Goal: Task Accomplishment & Management: Use online tool/utility

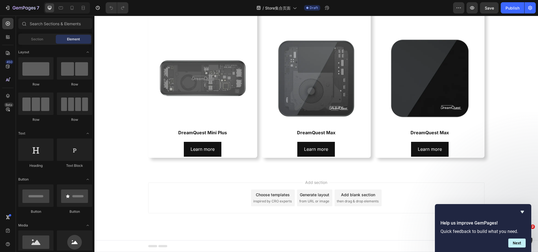
scroll to position [106, 0]
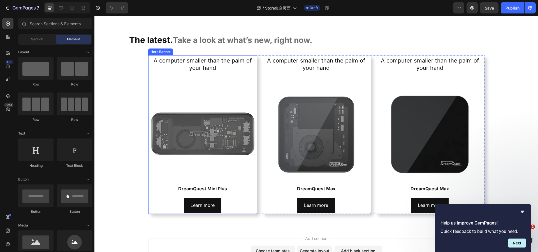
click at [225, 96] on div "A computer smaller than the palm of your hand Heading DreamQuest Mini Plus Text…" at bounding box center [203, 134] width 100 height 156
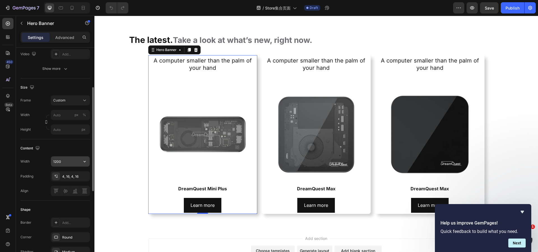
scroll to position [140, 0]
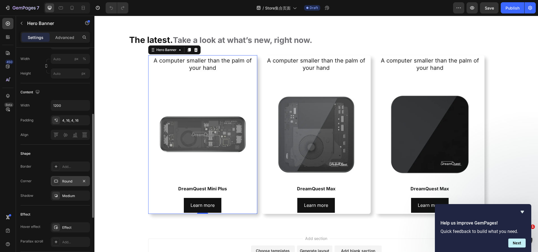
click at [68, 181] on div "Round" at bounding box center [70, 181] width 16 height 5
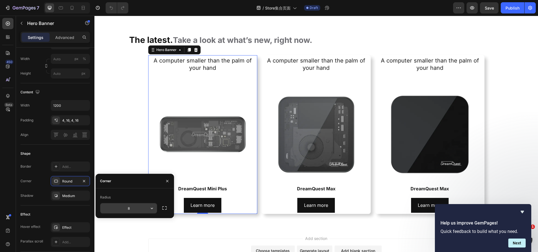
click at [134, 209] on input "8" at bounding box center [128, 208] width 57 height 10
type input "16"
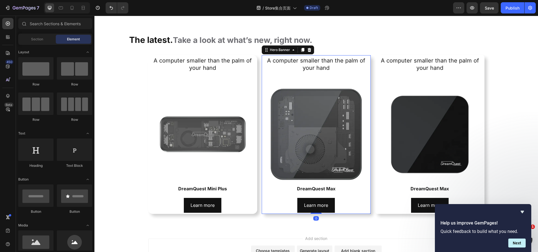
click at [353, 78] on div "A computer smaller than the palm of your hand Heading DreamQuest Max Text Block…" at bounding box center [316, 134] width 100 height 156
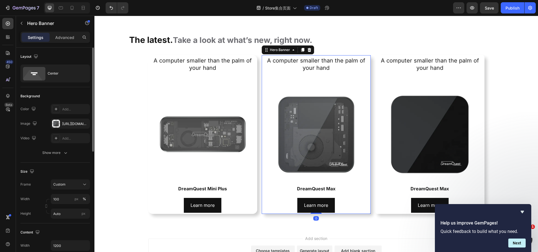
scroll to position [112, 0]
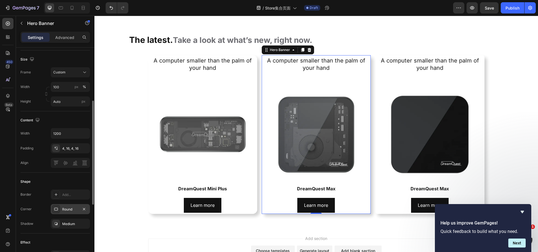
click at [71, 208] on div "Round" at bounding box center [70, 209] width 16 height 5
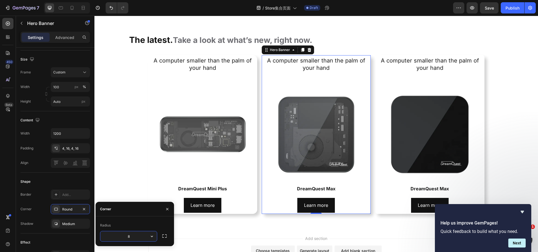
click at [134, 238] on input "8" at bounding box center [128, 236] width 57 height 10
type input "16"
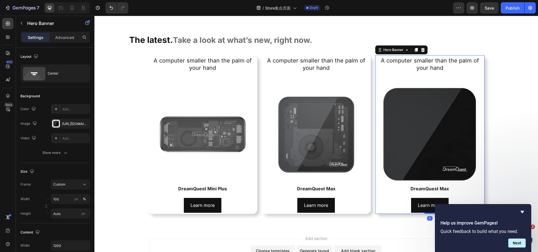
click at [407, 77] on div "A computer smaller than the palm of your hand Heading DreamQuest Max Text Block…" at bounding box center [430, 134] width 100 height 156
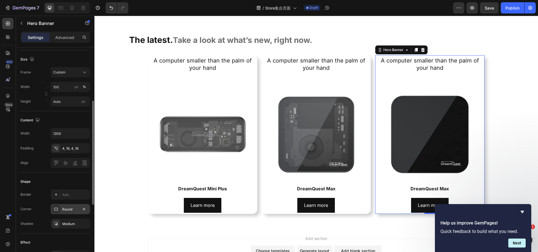
click at [69, 206] on div "Round" at bounding box center [70, 209] width 39 height 10
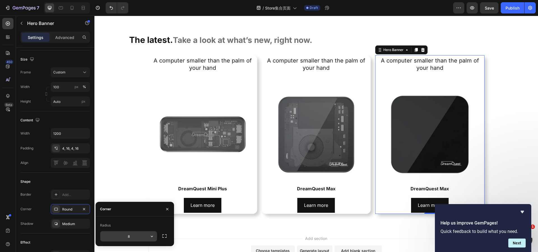
click at [130, 237] on input "8" at bounding box center [128, 236] width 57 height 10
type input "16"
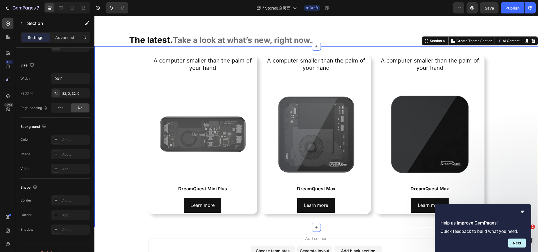
click at [215, 224] on div "A computer smaller than the palm of your hand Heading DreamQuest Mini Plus Text…" at bounding box center [317, 136] width 444 height 181
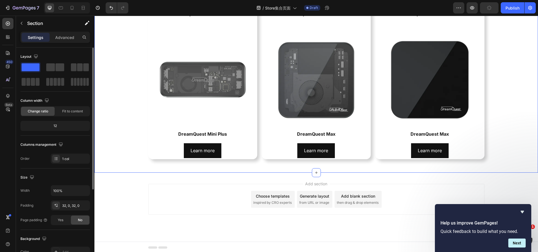
scroll to position [162, 0]
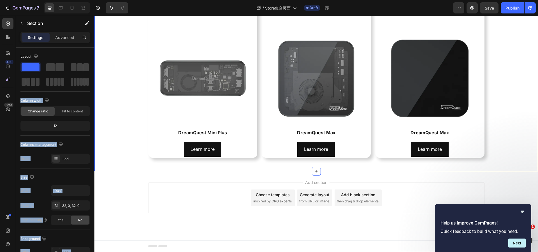
drag, startPoint x: 174, startPoint y: 84, endPoint x: 136, endPoint y: 163, distance: 88.4
click at [29, 24] on p "Section" at bounding box center [50, 23] width 46 height 7
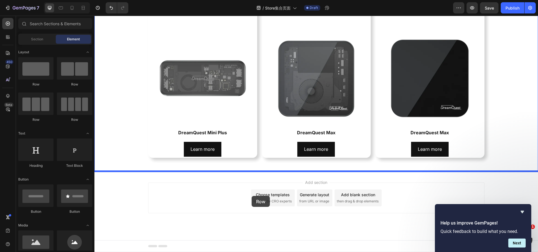
drag, startPoint x: 142, startPoint y: 123, endPoint x: 252, endPoint y: 196, distance: 132.0
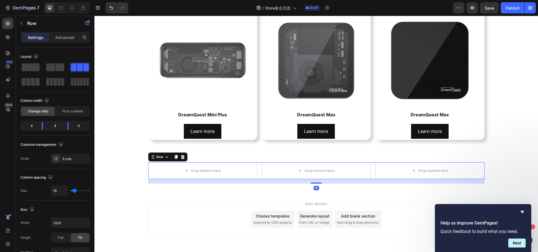
scroll to position [190, 0]
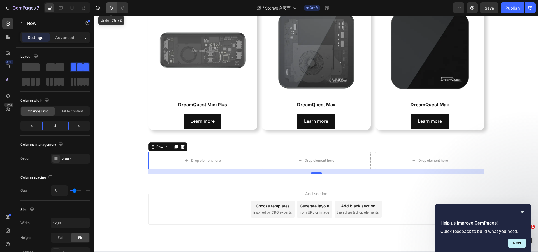
click at [113, 7] on icon "Undo/Redo" at bounding box center [112, 8] width 6 height 6
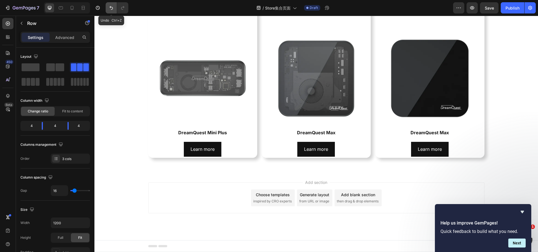
scroll to position [162, 0]
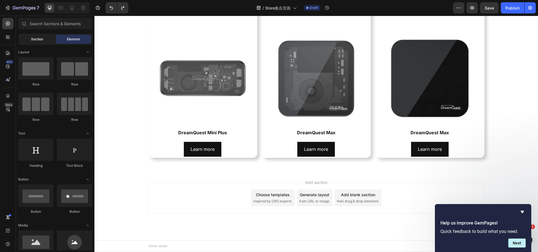
click at [39, 42] on div "Section" at bounding box center [36, 39] width 35 height 9
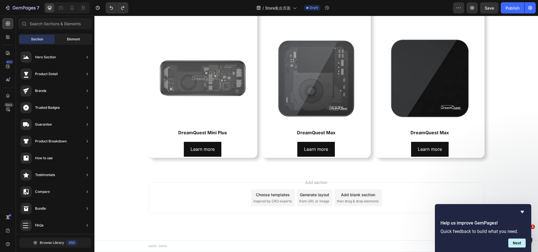
click at [69, 39] on span "Element" at bounding box center [73, 39] width 13 height 5
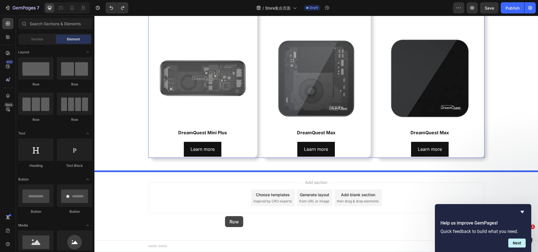
drag, startPoint x: 137, startPoint y: 74, endPoint x: 225, endPoint y: 216, distance: 167.3
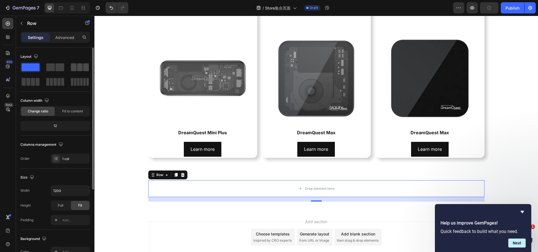
click at [80, 66] on span at bounding box center [80, 67] width 6 height 8
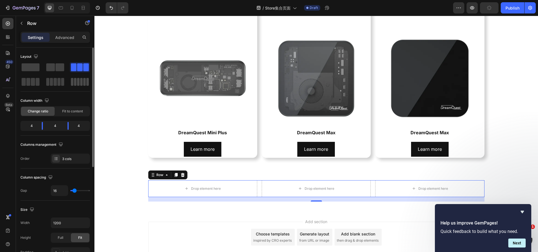
click at [81, 84] on span at bounding box center [81, 82] width 3 height 8
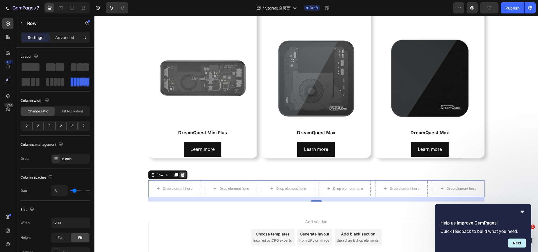
click at [181, 176] on icon at bounding box center [183, 175] width 4 height 4
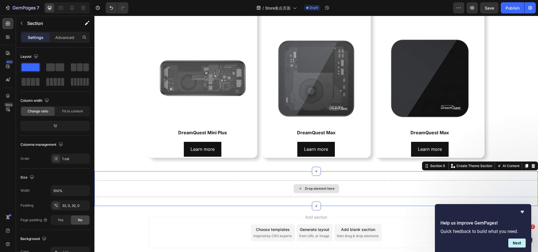
click at [164, 184] on div "Drop element here" at bounding box center [317, 188] width 444 height 17
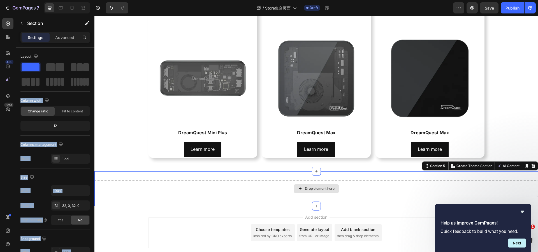
drag, startPoint x: 171, startPoint y: 83, endPoint x: 133, endPoint y: 134, distance: 63.6
click at [33, 23] on p "Section" at bounding box center [50, 23] width 46 height 7
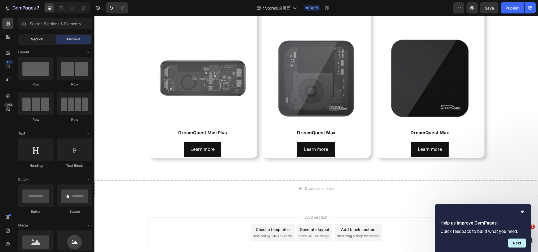
click at [35, 39] on span "Section" at bounding box center [37, 39] width 12 height 5
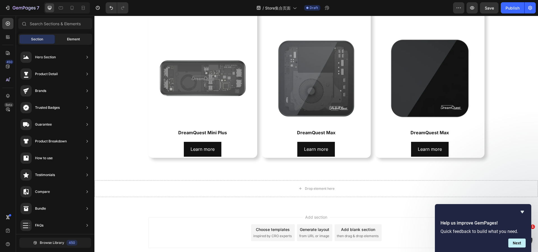
click at [67, 38] on span "Element" at bounding box center [73, 39] width 13 height 5
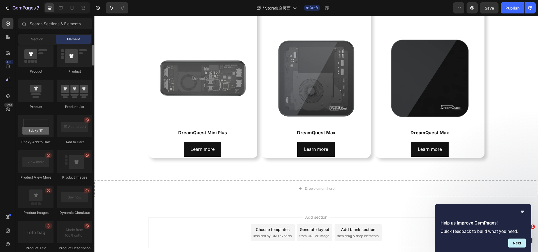
scroll to position [615, 0]
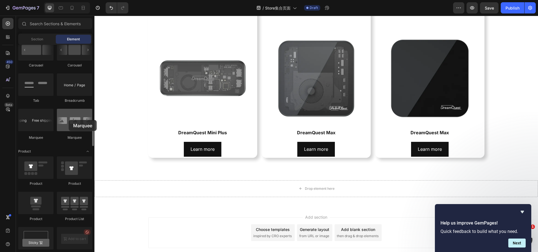
drag, startPoint x: 65, startPoint y: 126, endPoint x: 68, endPoint y: 119, distance: 7.0
click at [68, 119] on div at bounding box center [74, 120] width 35 height 22
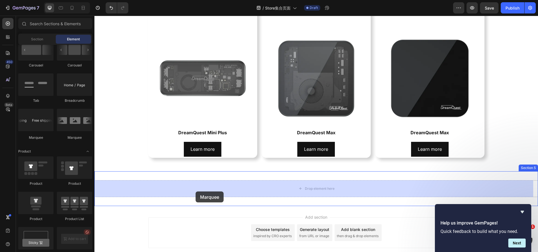
drag, startPoint x: 135, startPoint y: 135, endPoint x: 196, endPoint y: 192, distance: 82.8
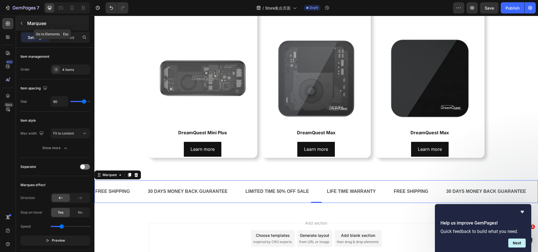
click at [31, 23] on p "Marquee" at bounding box center [57, 23] width 61 height 7
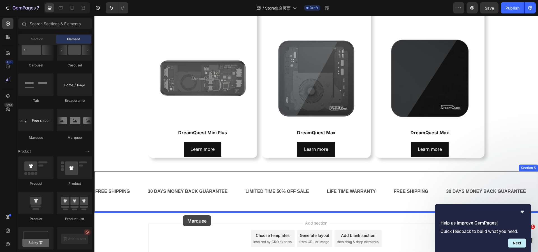
drag, startPoint x: 165, startPoint y: 140, endPoint x: 183, endPoint y: 215, distance: 77.9
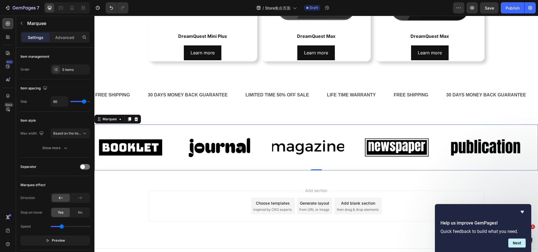
scroll to position [267, 0]
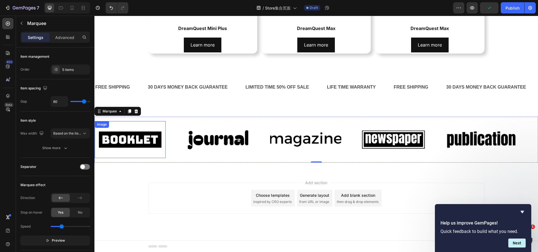
click at [143, 134] on img at bounding box center [130, 140] width 71 height 30
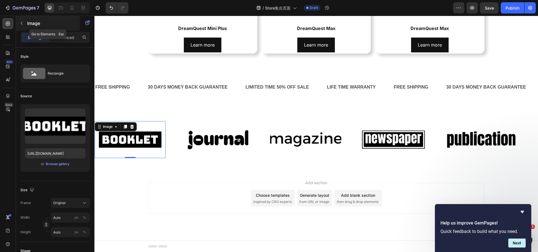
click at [21, 20] on button "button" at bounding box center [21, 23] width 9 height 9
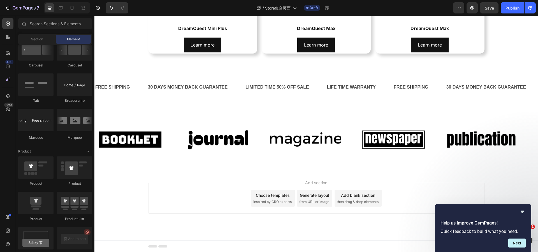
scroll to position [559, 0]
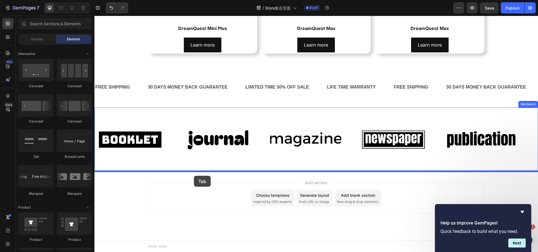
drag, startPoint x: 137, startPoint y: 160, endPoint x: 194, endPoint y: 176, distance: 58.9
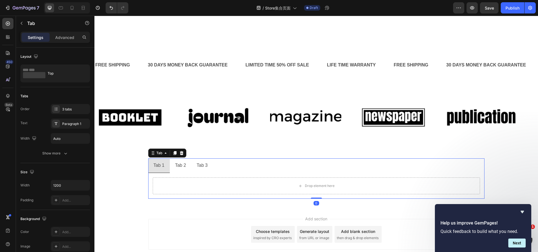
scroll to position [325, 0]
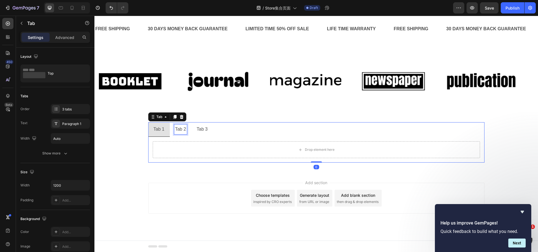
click at [179, 131] on div "Tab 2" at bounding box center [180, 130] width 13 height 10
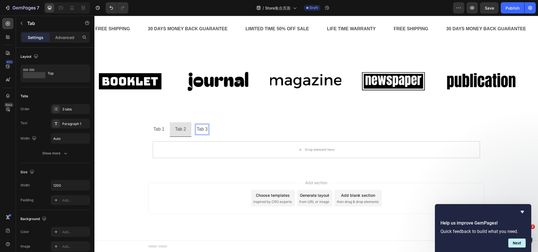
click at [199, 130] on p "Tab 3" at bounding box center [202, 129] width 11 height 8
click at [164, 130] on li "Tab 1" at bounding box center [159, 129] width 22 height 15
click at [176, 129] on p "Tab 2" at bounding box center [180, 129] width 11 height 8
click at [197, 129] on p "Tab 3" at bounding box center [202, 129] width 11 height 8
click at [164, 130] on li "Tab 1" at bounding box center [159, 129] width 22 height 15
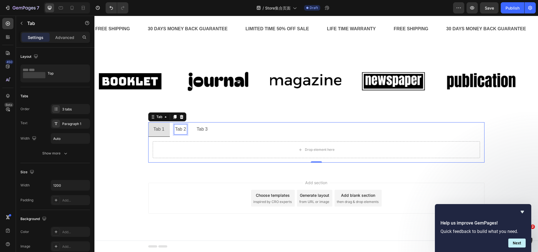
click at [175, 129] on p "Tab 2" at bounding box center [180, 129] width 11 height 8
click at [192, 129] on li "Tab 3" at bounding box center [203, 129] width 22 height 15
click at [165, 129] on li "Tab 1" at bounding box center [159, 129] width 22 height 15
click at [158, 129] on p "Tab 1" at bounding box center [159, 129] width 11 height 8
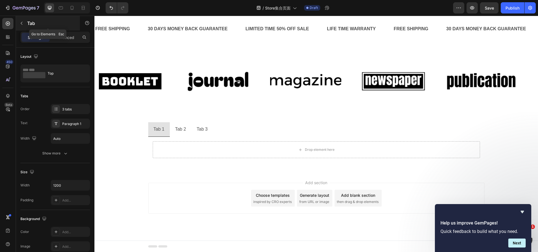
click at [33, 24] on p "Tab" at bounding box center [51, 23] width 48 height 7
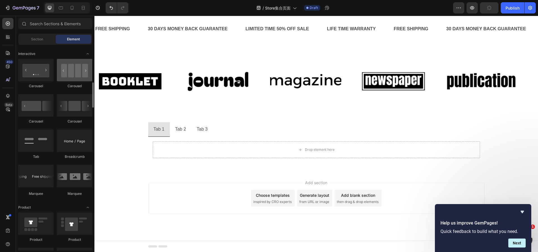
scroll to position [475, 0]
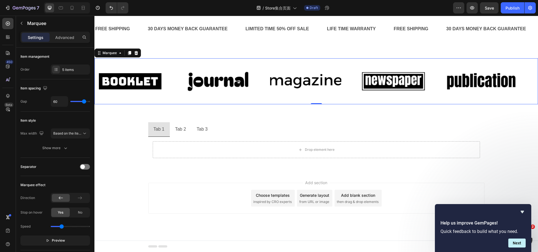
click at [170, 100] on div "Image Image Image Image Image Image Image Image Image Image Marquee 0" at bounding box center [317, 81] width 444 height 46
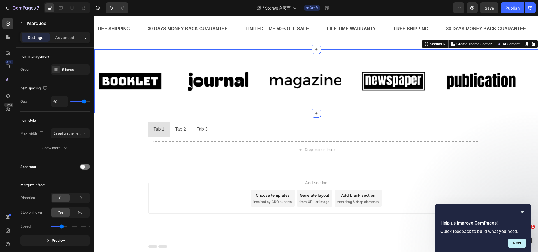
click at [169, 110] on div "Image Image Image Image Image Image Image Image Image Image Marquee Section 6 Y…" at bounding box center [317, 81] width 444 height 64
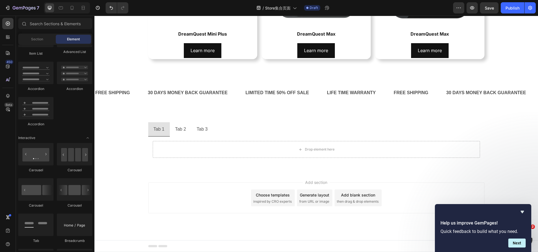
scroll to position [261, 0]
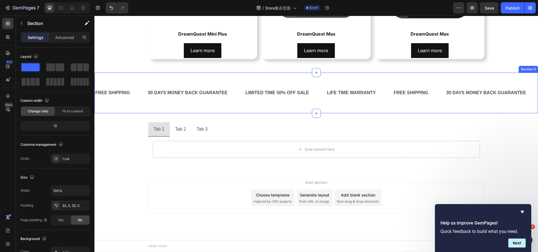
click at [158, 106] on div "FREE SHIPPING Text Block 30 DAYS MONEY BACK GUARANTEE Text Block LIMITED TIME 5…" at bounding box center [317, 93] width 444 height 41
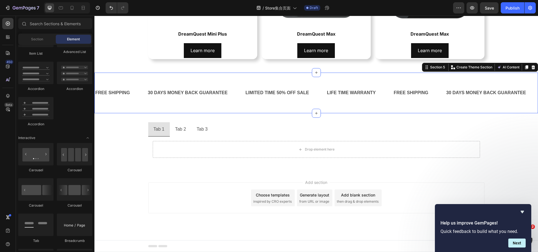
scroll to position [221, 0]
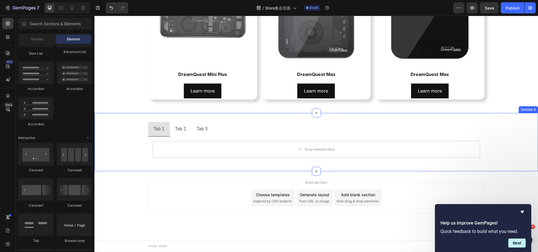
click at [130, 159] on div "Tab 1 Tab 2 Tab 3 Drop element here Tab" at bounding box center [317, 142] width 444 height 40
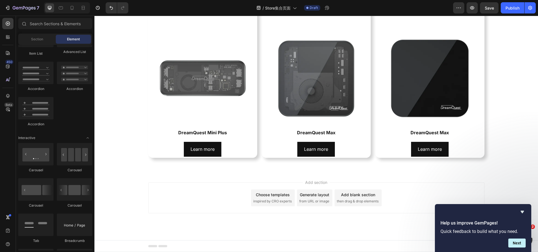
scroll to position [162, 0]
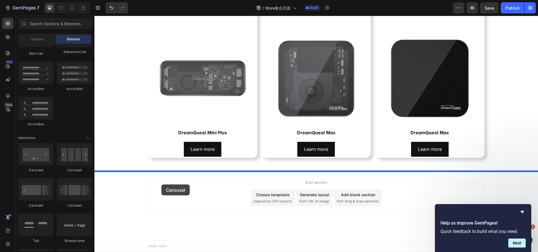
drag, startPoint x: 137, startPoint y: 206, endPoint x: 162, endPoint y: 185, distance: 33.0
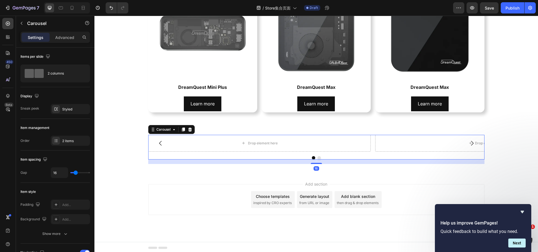
scroll to position [210, 0]
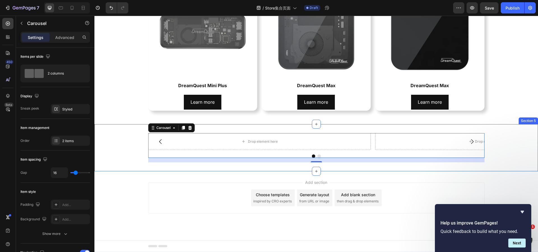
click at [117, 142] on div "Drop element here Drop element here Carousel 16" at bounding box center [317, 147] width 444 height 29
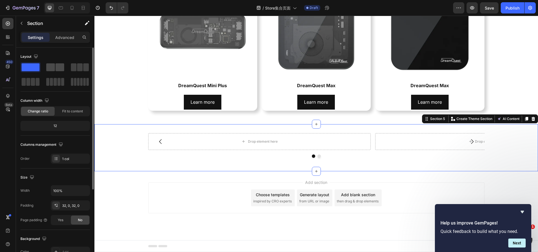
click at [57, 65] on span at bounding box center [60, 67] width 9 height 8
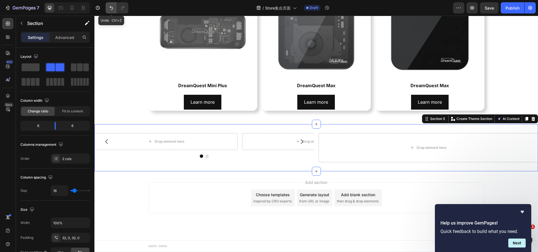
click at [113, 10] on icon "Undo/Redo" at bounding box center [112, 8] width 6 height 6
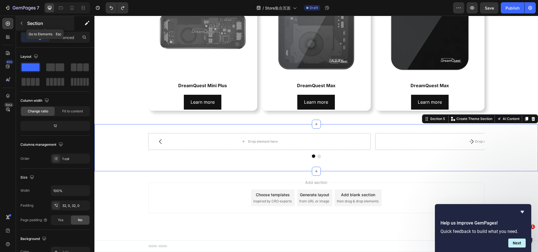
click at [29, 24] on p "Section" at bounding box center [50, 23] width 46 height 7
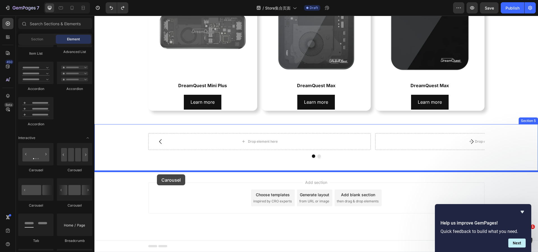
drag, startPoint x: 171, startPoint y: 207, endPoint x: 157, endPoint y: 174, distance: 35.3
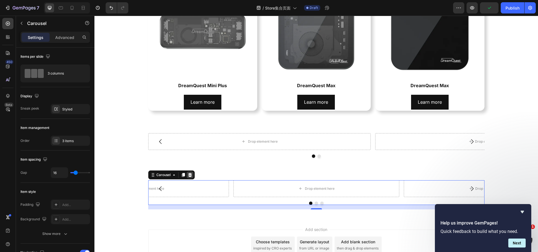
click at [190, 176] on div at bounding box center [190, 175] width 7 height 7
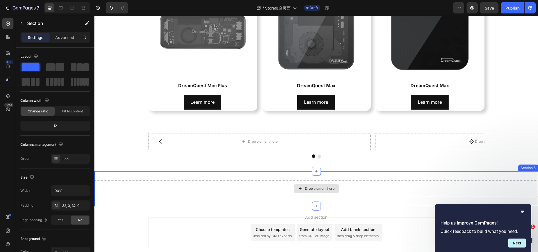
click at [186, 185] on div "Drop element here" at bounding box center [317, 188] width 444 height 17
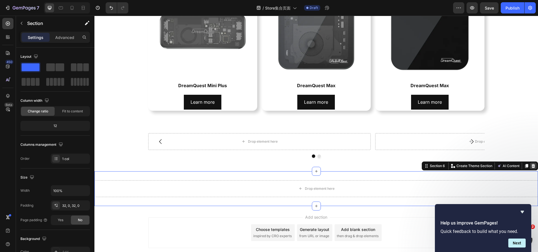
click at [532, 167] on div at bounding box center [533, 166] width 7 height 7
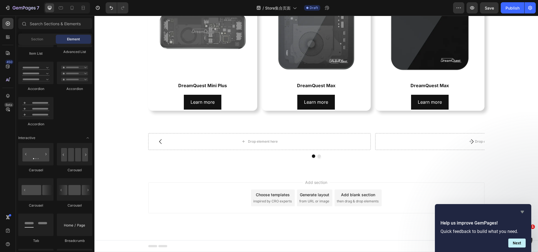
click at [522, 211] on icon "Hide survey" at bounding box center [522, 212] width 7 height 7
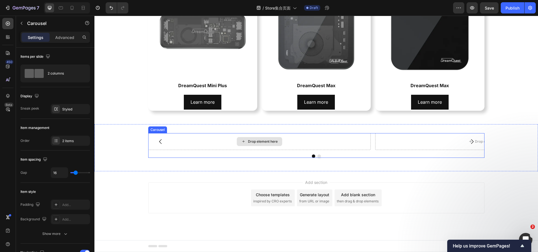
click at [301, 144] on div "Drop element here" at bounding box center [259, 141] width 223 height 17
